Goal: Information Seeking & Learning: Learn about a topic

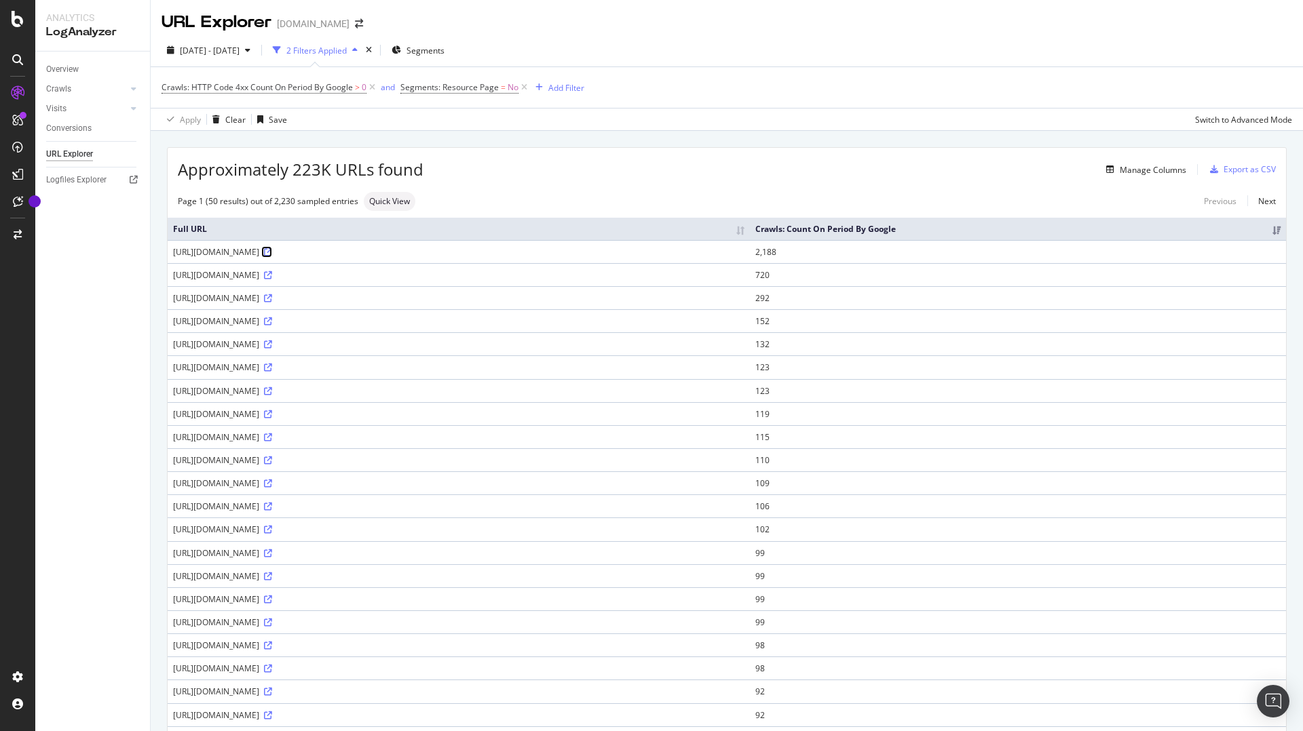
click at [272, 256] on link at bounding box center [267, 252] width 10 height 12
click at [330, 87] on span "Crawls: HTTP Code 4xx Count On Period By Google" at bounding box center [256, 87] width 191 height 12
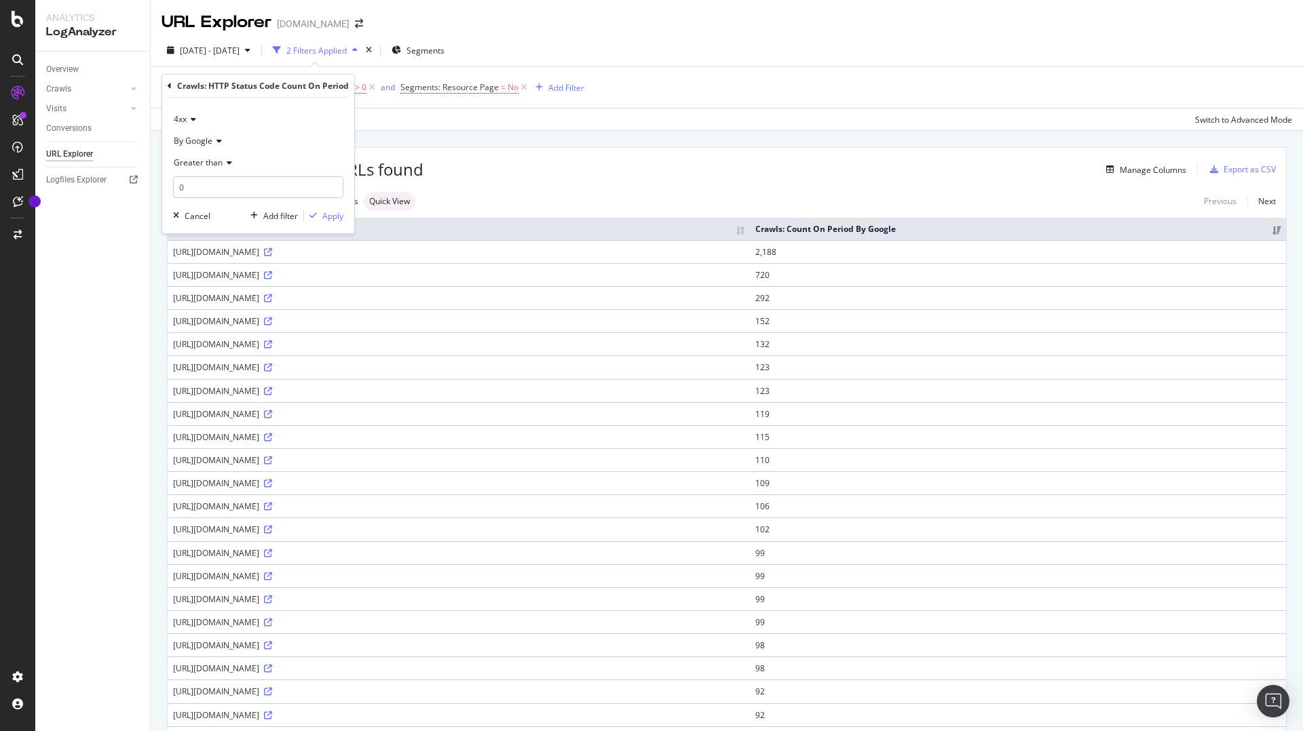
click at [190, 118] on icon at bounding box center [191, 119] width 9 height 8
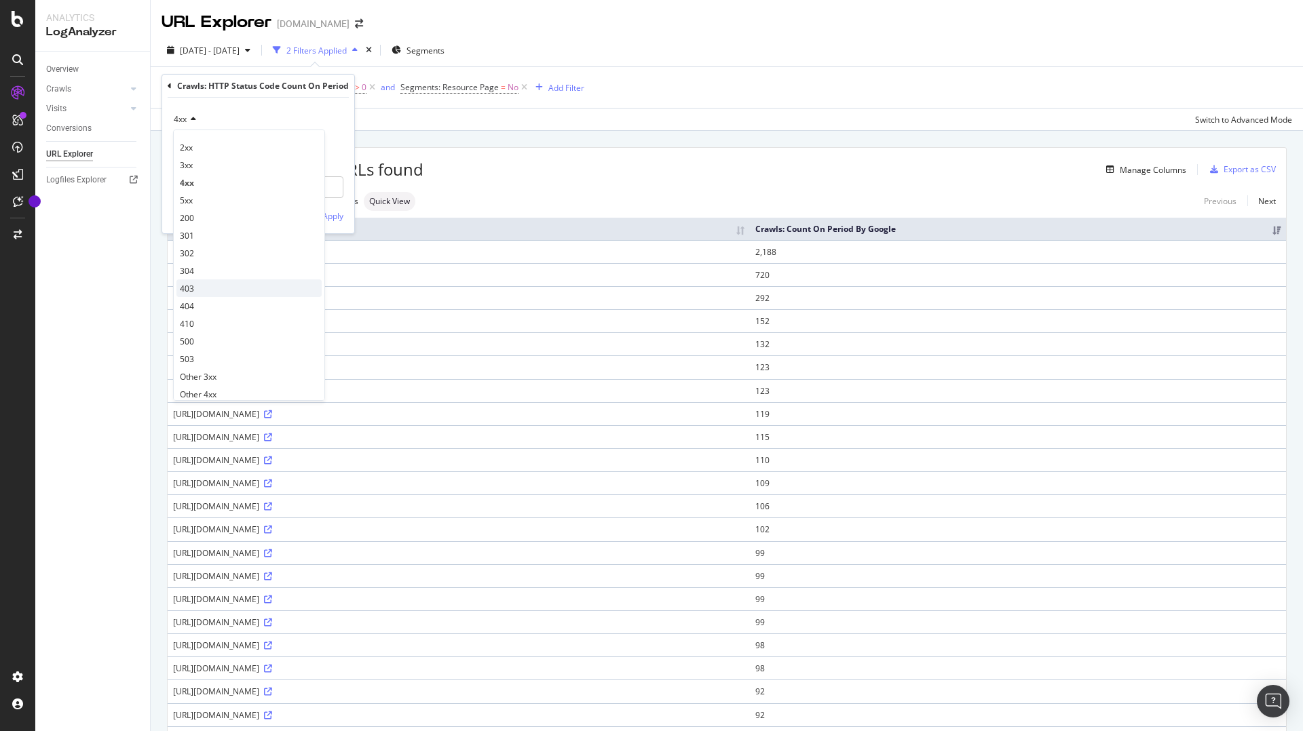
click at [199, 284] on div "403" at bounding box center [248, 289] width 145 height 18
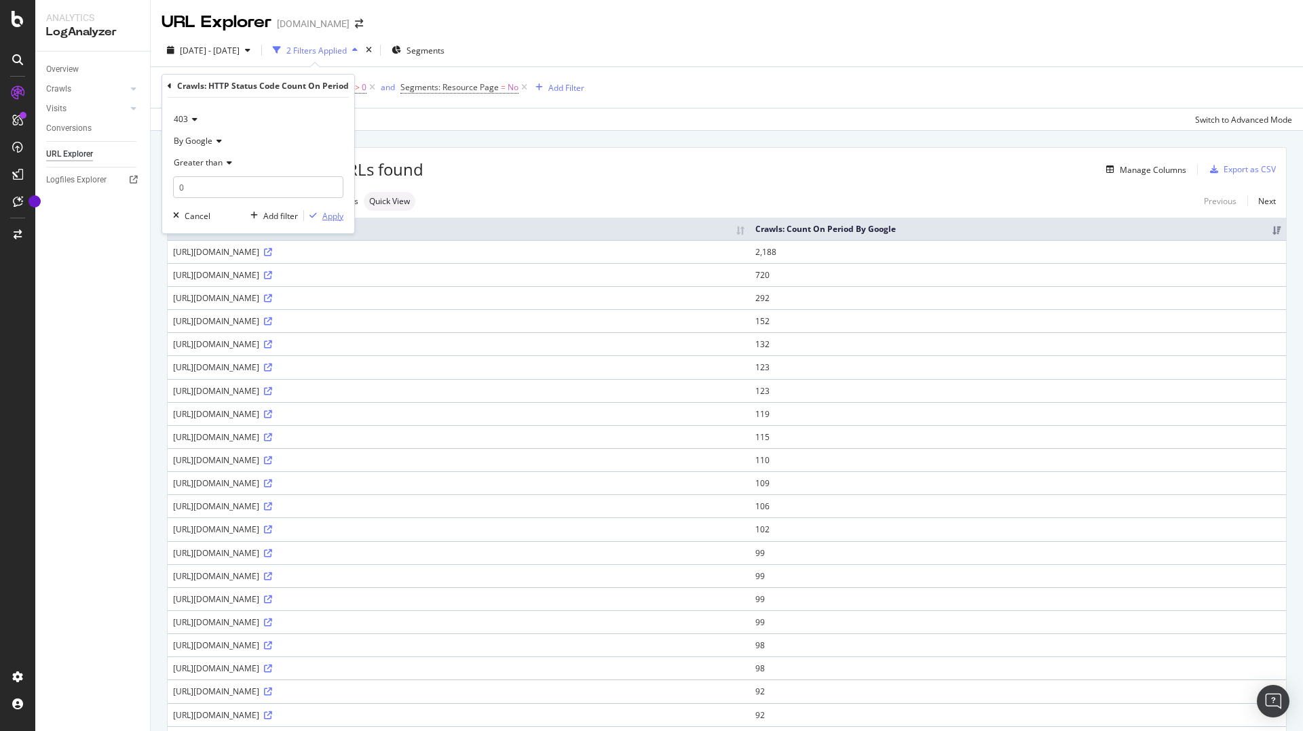
click at [328, 221] on div "Apply" at bounding box center [332, 216] width 21 height 12
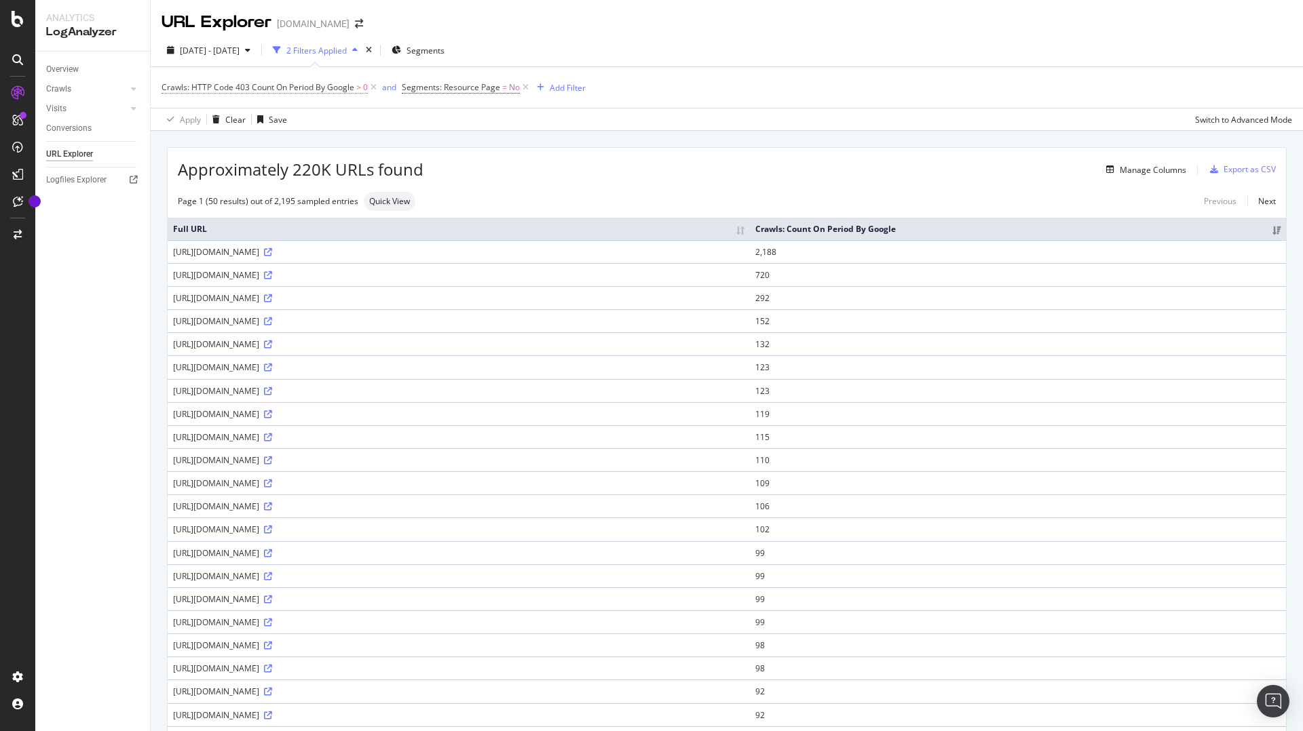
click at [337, 90] on span "Crawls: HTTP Code 403 Count On Period By Google" at bounding box center [257, 87] width 193 height 12
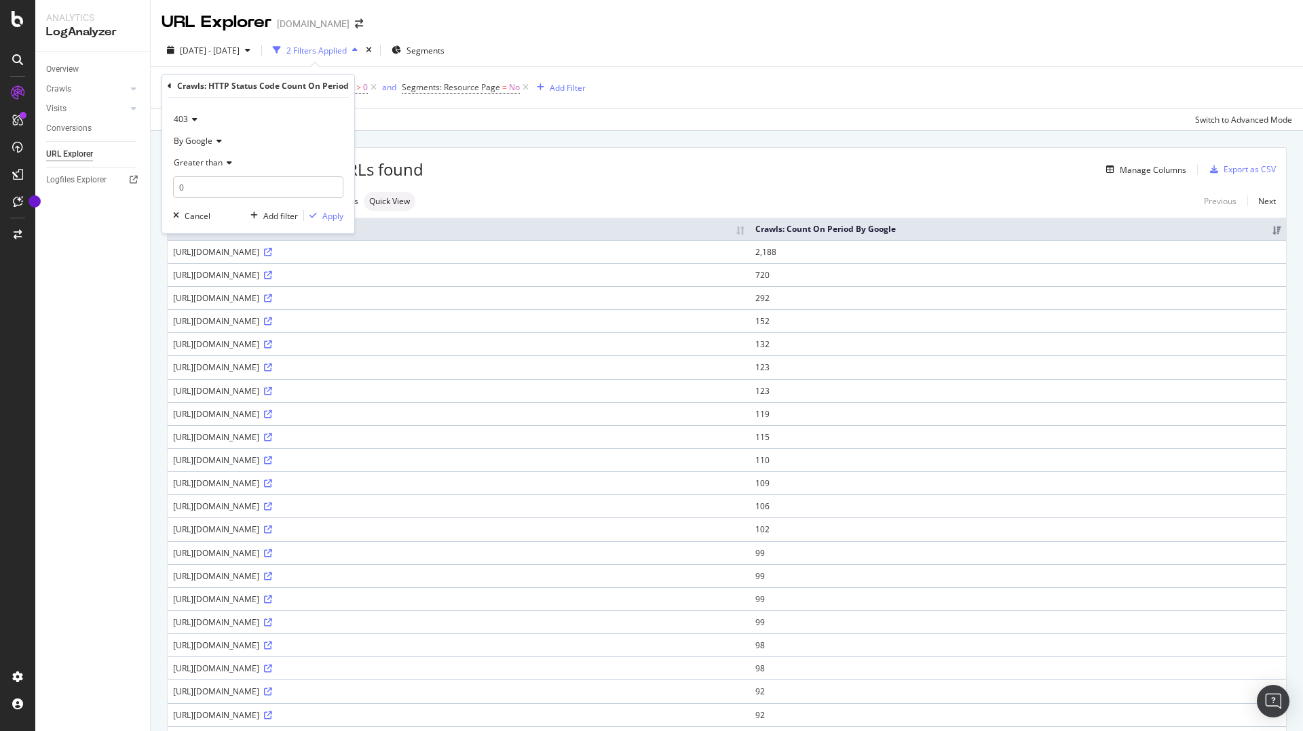
click at [195, 117] on icon at bounding box center [192, 119] width 9 height 8
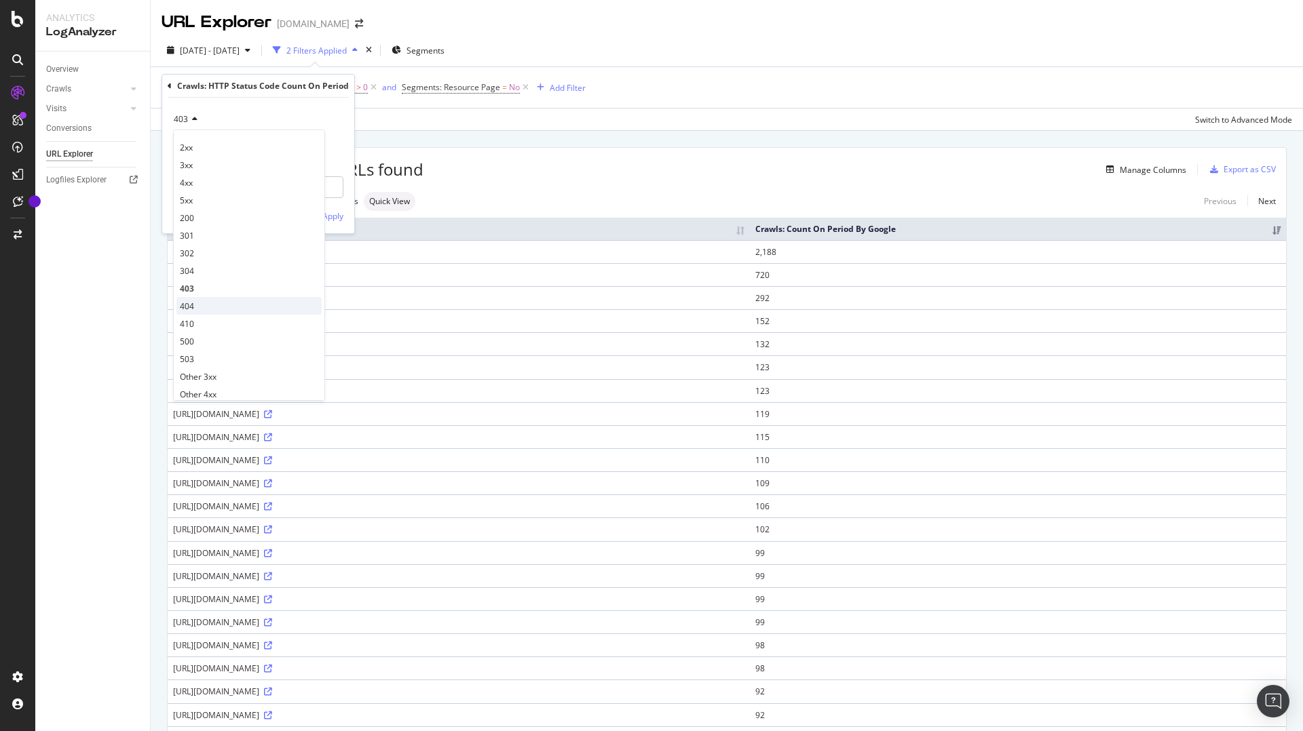
click at [210, 301] on div "404" at bounding box center [248, 306] width 145 height 18
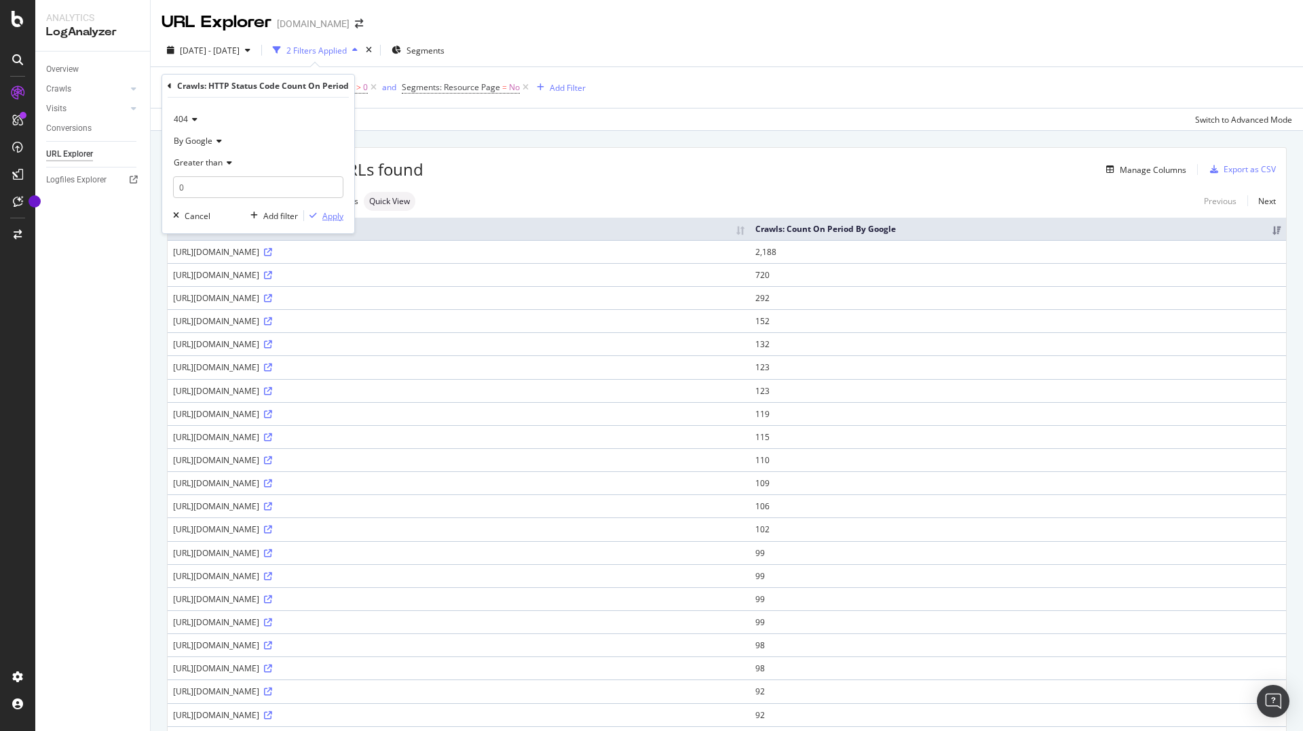
click at [332, 214] on div "Apply" at bounding box center [332, 216] width 21 height 12
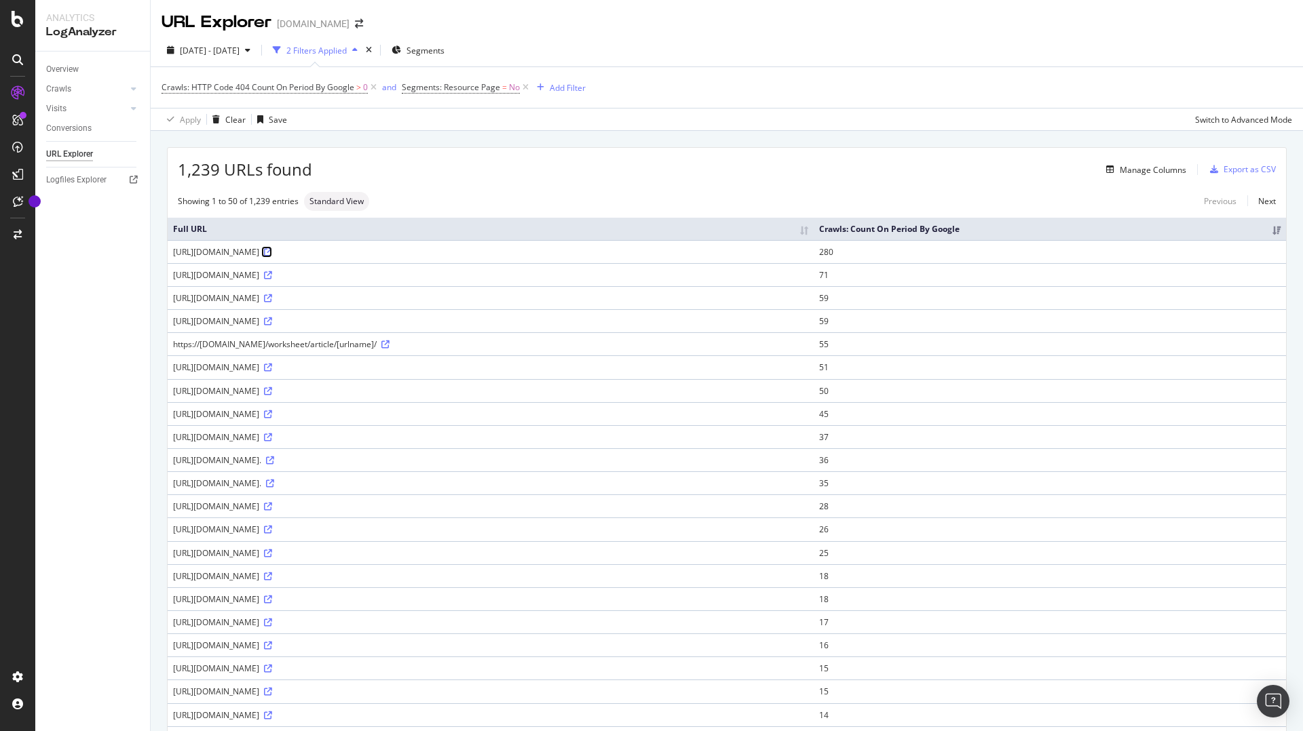
click at [272, 250] on icon at bounding box center [268, 252] width 8 height 8
click at [272, 278] on icon at bounding box center [268, 275] width 8 height 8
click at [272, 300] on icon at bounding box center [268, 298] width 8 height 8
